Goal: Complete application form

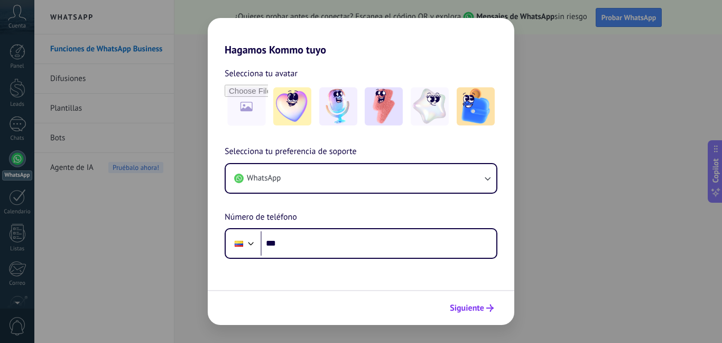
click at [482, 306] on span "Siguiente" at bounding box center [467, 307] width 34 height 7
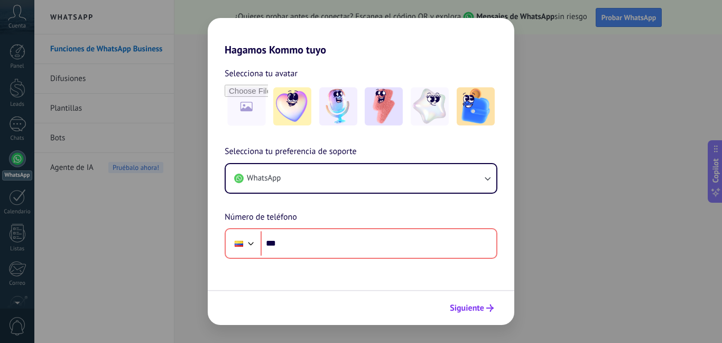
click at [482, 306] on span "Siguiente" at bounding box center [467, 307] width 34 height 7
click at [561, 218] on div "Hagamos Kommo tuyo Selecciona tu avatar Selecciona tu preferencia de soporte Wh…" at bounding box center [361, 171] width 722 height 343
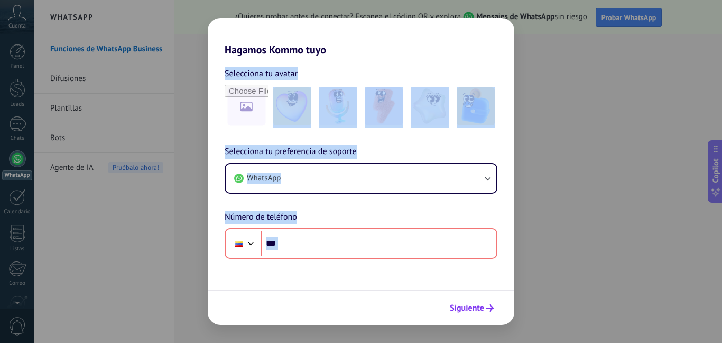
drag, startPoint x: 561, startPoint y: 218, endPoint x: 471, endPoint y: 309, distance: 127.8
click at [471, 309] on div "Hagamos Kommo tuyo Selecciona tu avatar Selecciona tu preferencia de soporte Wh…" at bounding box center [361, 171] width 722 height 343
click at [471, 309] on span "Siguiente" at bounding box center [467, 307] width 34 height 7
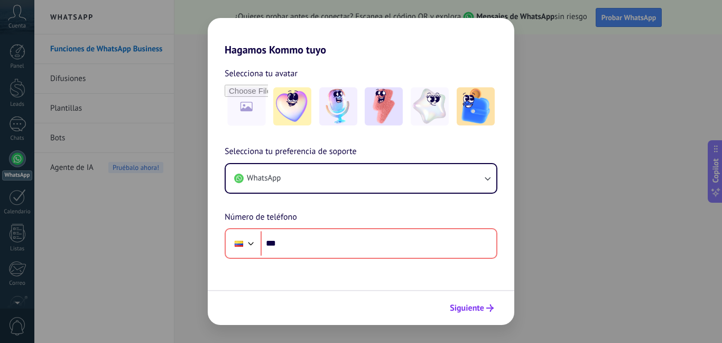
click at [471, 309] on span "Siguiente" at bounding box center [467, 307] width 34 height 7
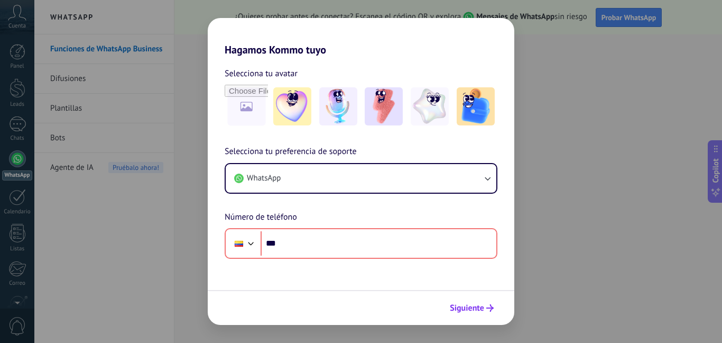
click at [471, 309] on span "Siguiente" at bounding box center [467, 307] width 34 height 7
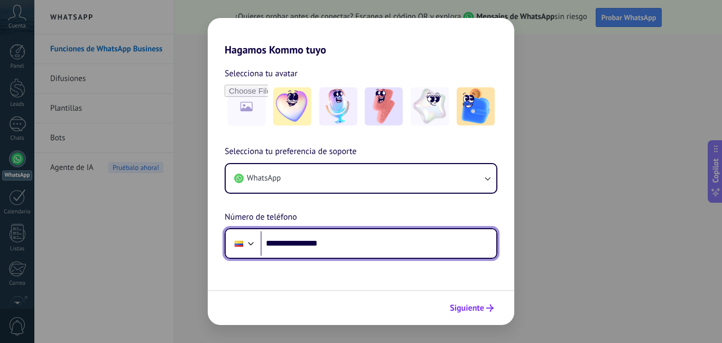
type input "**********"
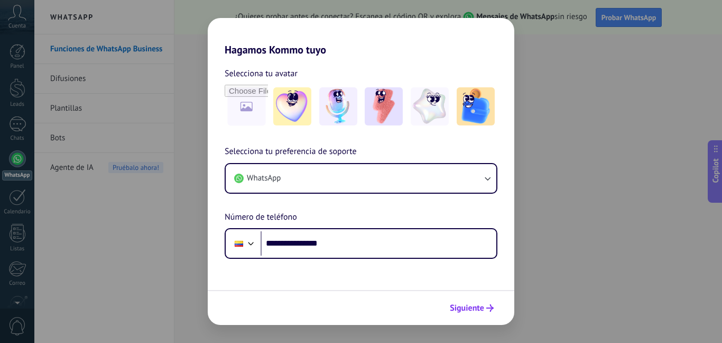
click at [469, 306] on span "Siguiente" at bounding box center [467, 307] width 34 height 7
click at [469, 306] on div at bounding box center [361, 307] width 307 height 35
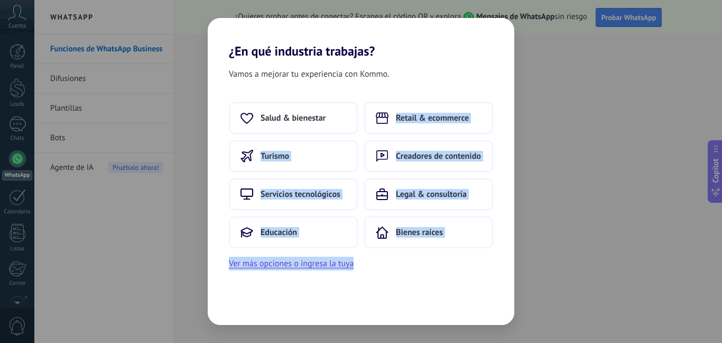
drag, startPoint x: 513, startPoint y: 291, endPoint x: 617, endPoint y: 255, distance: 110.3
click at [617, 255] on div "¿En qué industria trabajas? Vamos a mejorar tu experiencia con Kommo. Salud & b…" at bounding box center [361, 171] width 722 height 343
